Goal: Task Accomplishment & Management: Use online tool/utility

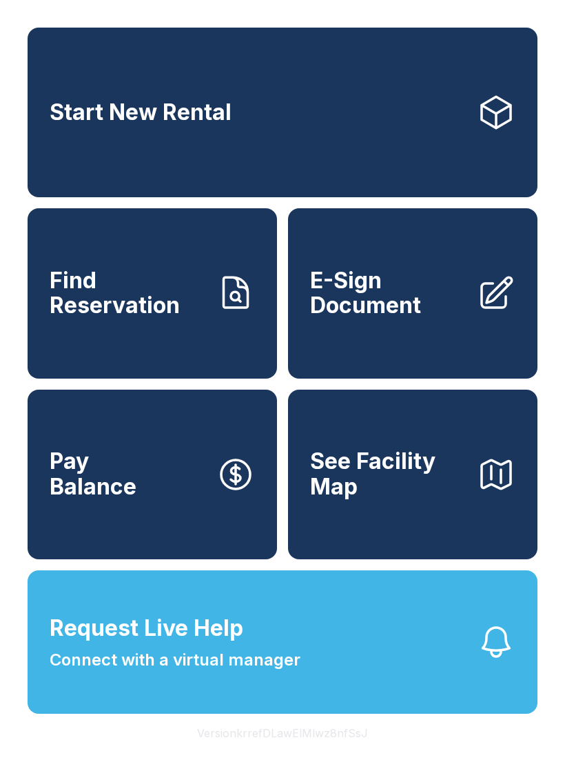
click at [439, 319] on span "E-Sign Document" at bounding box center [388, 293] width 156 height 50
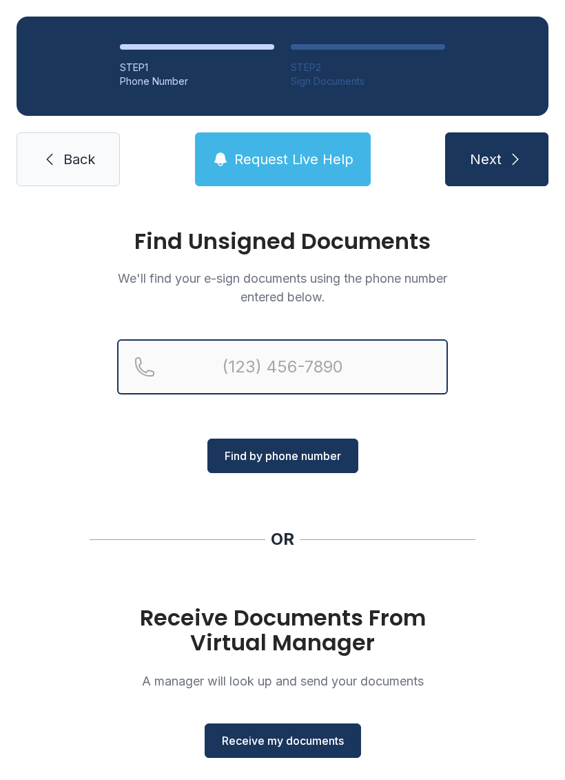
click at [284, 368] on input "Reservation phone number" at bounding box center [282, 366] width 331 height 55
type input "[PHONE_NUMBER]"
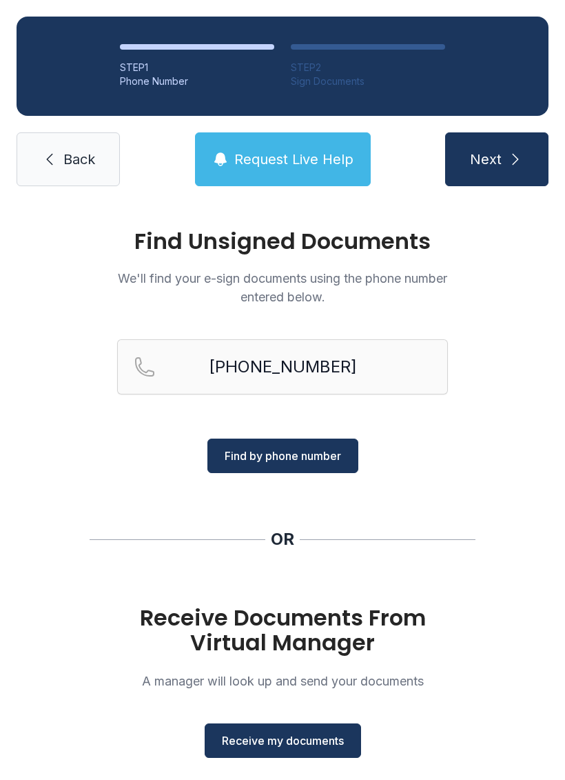
click at [317, 458] on span "Find by phone number" at bounding box center [283, 456] width 117 height 17
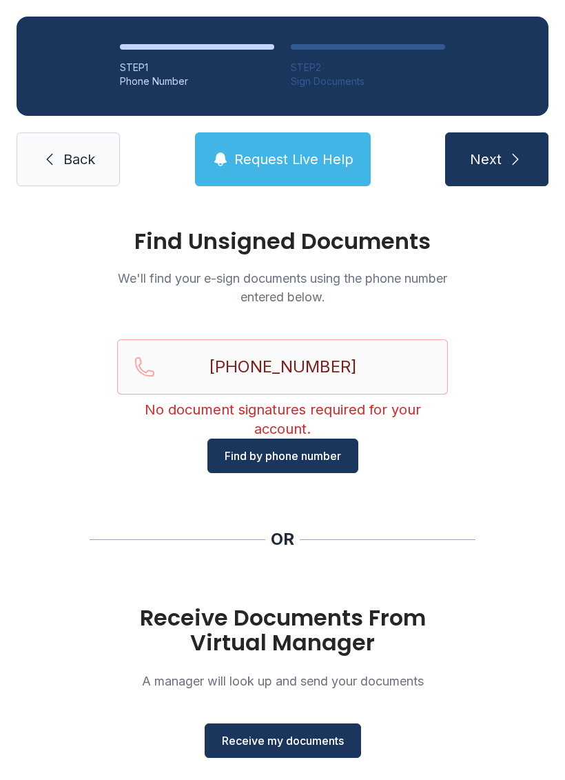
click at [70, 155] on span "Back" at bounding box center [79, 159] width 32 height 19
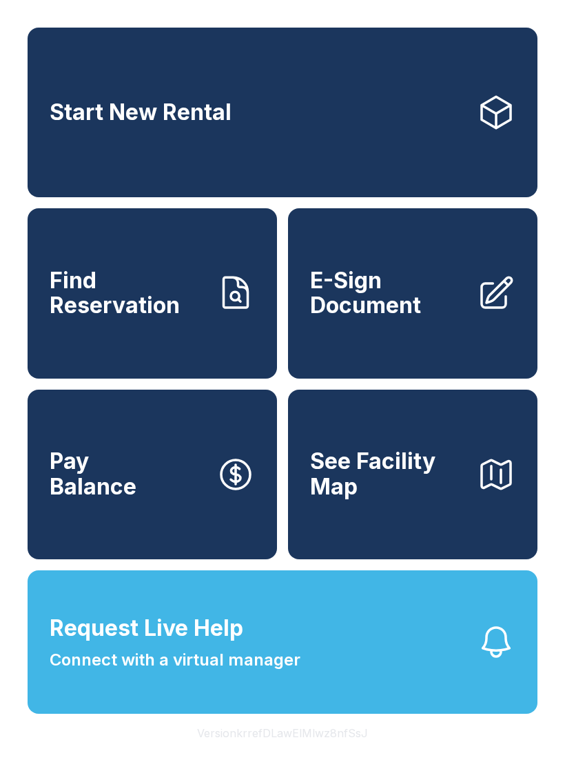
click at [443, 283] on link "E-Sign Document" at bounding box center [413, 293] width 250 height 170
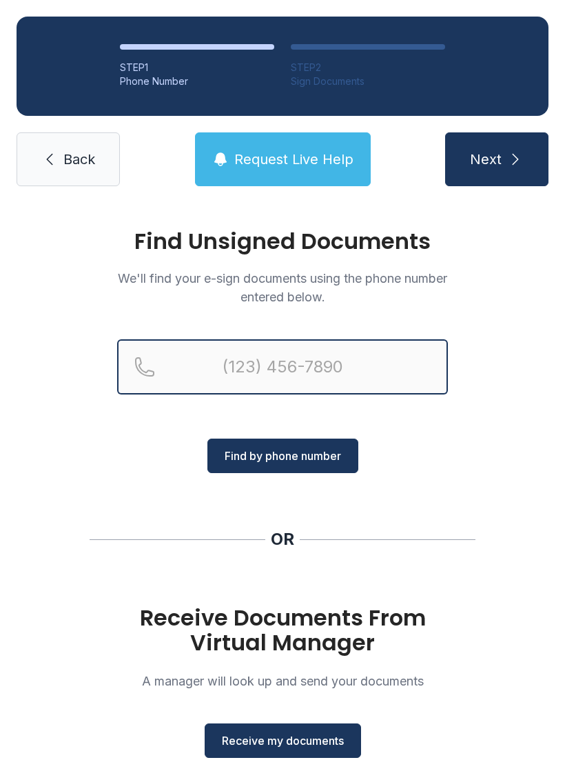
click at [381, 366] on input "Reservation phone number" at bounding box center [282, 366] width 331 height 55
type input "[PHONE_NUMBER]"
click at [496, 159] on button "Next" at bounding box center [496, 159] width 103 height 54
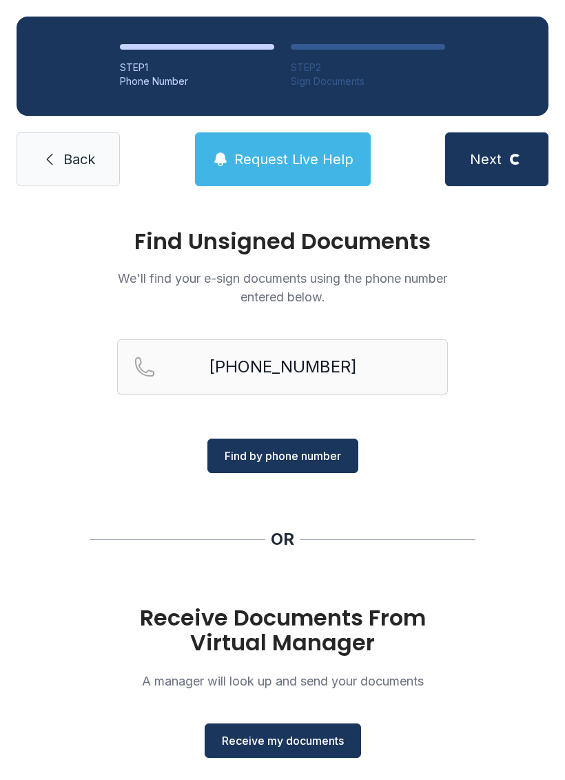
click at [325, 459] on span "Find by phone number" at bounding box center [283, 456] width 117 height 17
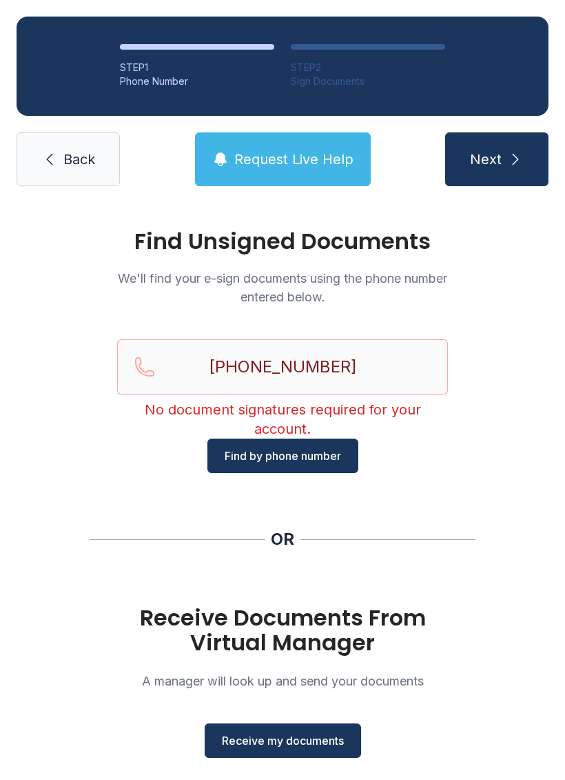
click at [78, 180] on link "Back" at bounding box center [68, 159] width 103 height 54
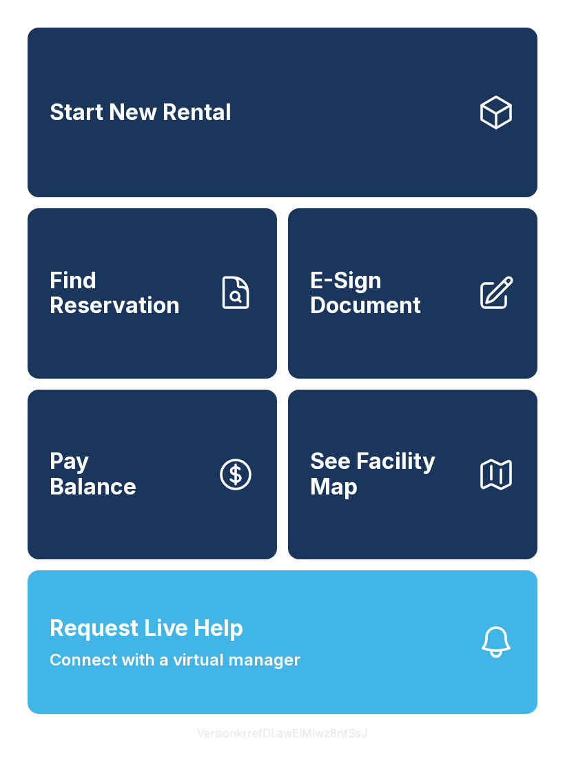
click at [450, 311] on span "E-Sign Document" at bounding box center [388, 293] width 156 height 50
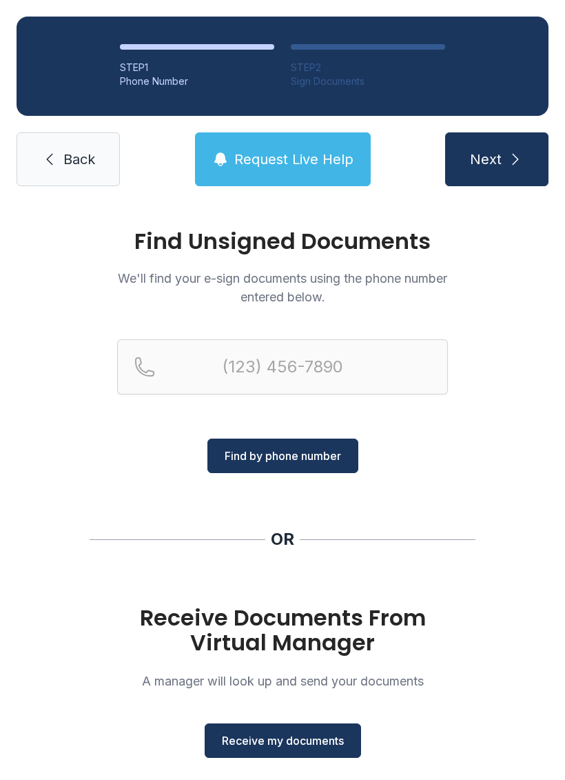
click at [276, 749] on button "Receive my documents" at bounding box center [283, 740] width 157 height 34
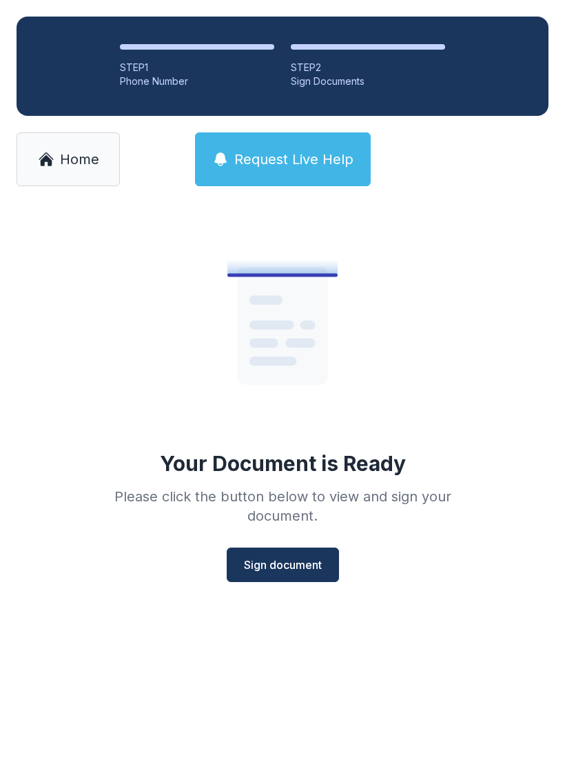
click at [281, 559] on span "Sign document" at bounding box center [283, 564] width 78 height 17
click at [74, 163] on span "Home" at bounding box center [79, 159] width 39 height 19
